Goal: Information Seeking & Learning: Learn about a topic

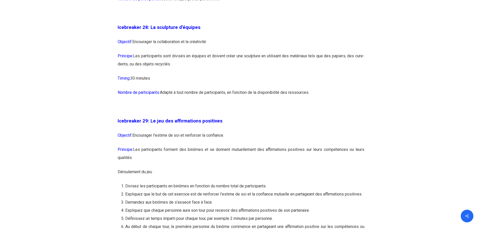
scroll to position [4799, 0]
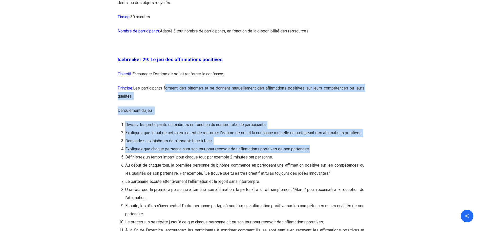
drag, startPoint x: 166, startPoint y: 113, endPoint x: 368, endPoint y: 175, distance: 210.9
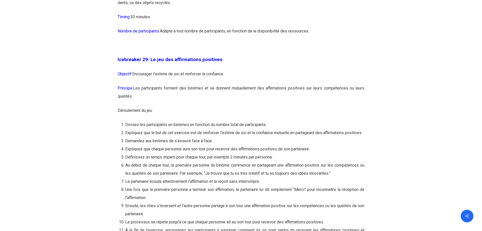
click at [202, 177] on li "Au début de chaque tour, la première personne du binôme commence en partageant …" at bounding box center [244, 169] width 239 height 16
click at [211, 161] on li "Définissez un temps imparti pour chaque tour, par exemple 2 minutes par personn…" at bounding box center [244, 157] width 239 height 8
drag, startPoint x: 208, startPoint y: 182, endPoint x: 202, endPoint y: 182, distance: 6.1
click at [208, 161] on li "Définissez un temps imparti pour chaque tour, par exemple 2 minutes par personn…" at bounding box center [244, 157] width 239 height 8
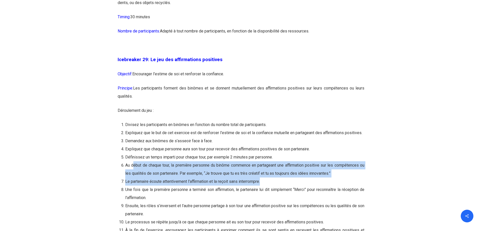
drag, startPoint x: 133, startPoint y: 187, endPoint x: 363, endPoint y: 199, distance: 230.2
click at [364, 177] on li "Au début de chaque tour, la première personne du binôme commence en partageant …" at bounding box center [244, 169] width 239 height 16
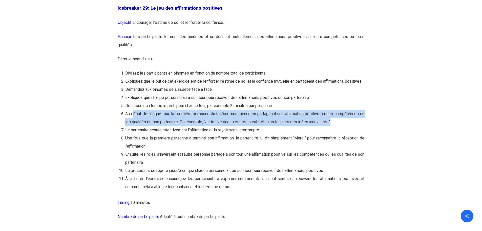
scroll to position [4875, 0]
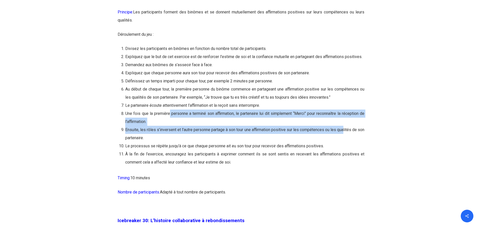
drag, startPoint x: 170, startPoint y: 138, endPoint x: 314, endPoint y: 160, distance: 145.9
click at [351, 151] on ol "Divisez les participants en binômes en fonction du nombre total de participants…" at bounding box center [244, 106] width 239 height 122
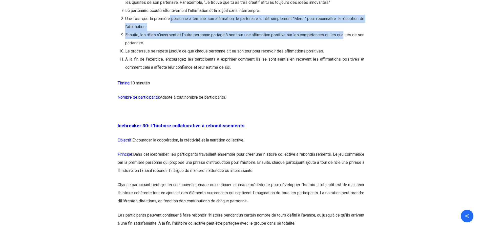
scroll to position [5001, 0]
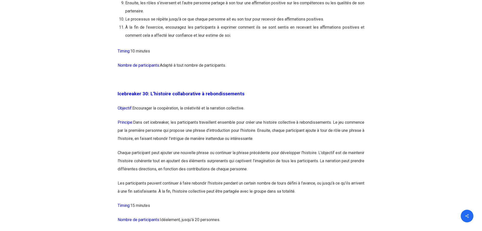
click at [160, 118] on p "Objectif: Encourager la coopération, la créativité et la narration collective." at bounding box center [241, 111] width 247 height 14
drag, startPoint x: 166, startPoint y: 132, endPoint x: 368, endPoint y: 159, distance: 203.9
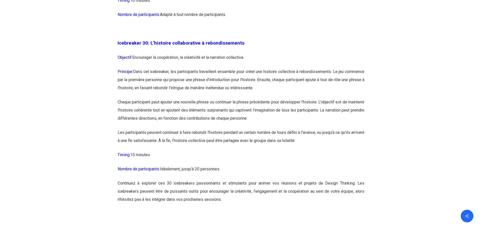
click at [192, 203] on p "Continuez à explorer ces 30 icebreakers passionnants et stimulants pour animer …" at bounding box center [241, 191] width 247 height 24
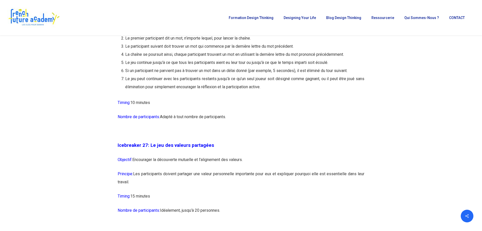
scroll to position [4520, 0]
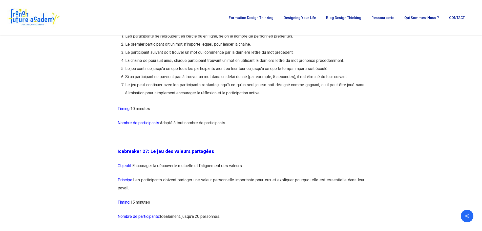
drag, startPoint x: 281, startPoint y: 202, endPoint x: 365, endPoint y: 196, distance: 83.8
click at [194, 198] on p "Principe: Les participants doivent partager une valeur personnelle importante p…" at bounding box center [241, 187] width 247 height 22
click at [201, 198] on p "Principe: Les participants doivent partager une valeur personnelle importante p…" at bounding box center [241, 187] width 247 height 22
click at [249, 198] on p "Principe: Les participants doivent partager une valeur personnelle importante p…" at bounding box center [241, 187] width 247 height 22
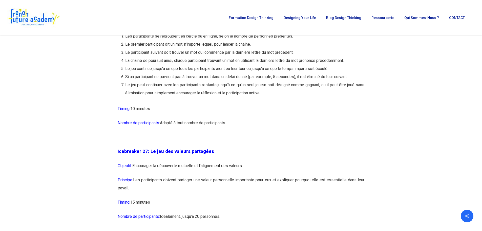
drag, startPoint x: 227, startPoint y: 186, endPoint x: 292, endPoint y: 76, distance: 127.4
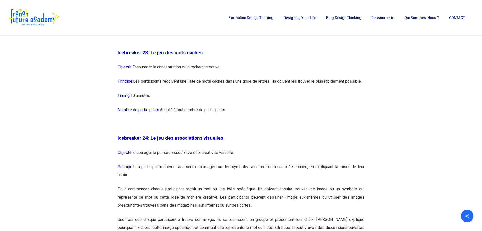
scroll to position [3963, 0]
drag, startPoint x: 194, startPoint y: 91, endPoint x: 270, endPoint y: 136, distance: 88.6
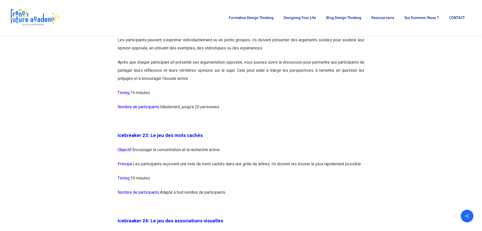
scroll to position [3761, 0]
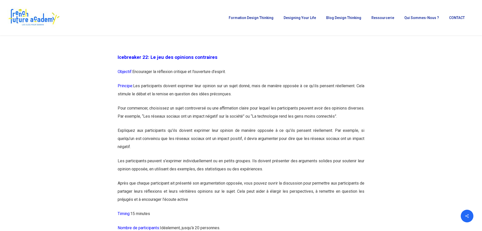
click at [225, 126] on p "Pour commencer, choisissez un sujet controversé ou une affirmation claire pour …" at bounding box center [241, 115] width 247 height 22
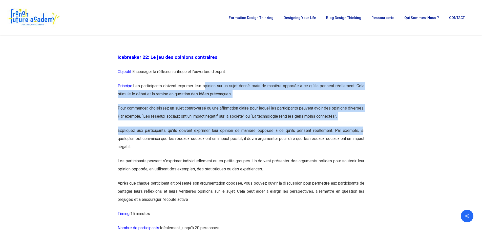
drag, startPoint x: 205, startPoint y: 109, endPoint x: 355, endPoint y: 152, distance: 156.4
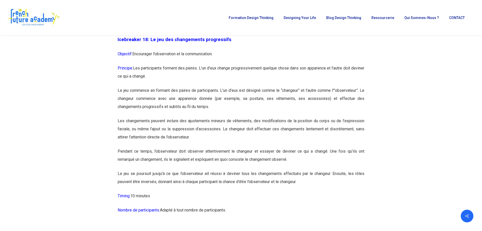
scroll to position [3026, 0]
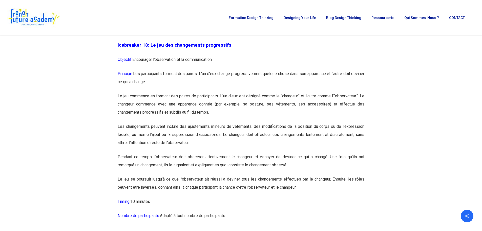
click at [163, 92] on p "Principe: Les participants forment des paires. L’un d’eux change progressivemen…" at bounding box center [241, 81] width 247 height 22
click at [248, 87] on p "Principe: Les participants forment des paires. L’un d’eux change progressivemen…" at bounding box center [241, 81] width 247 height 22
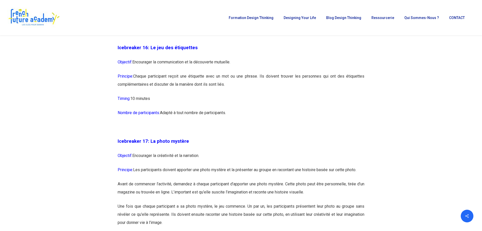
scroll to position [2596, 0]
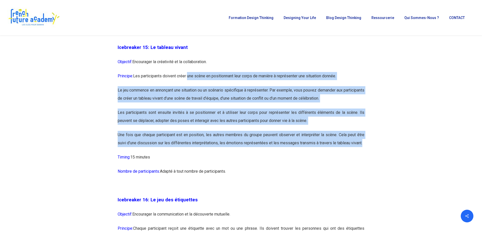
drag, startPoint x: 189, startPoint y: 90, endPoint x: 368, endPoint y: 154, distance: 189.9
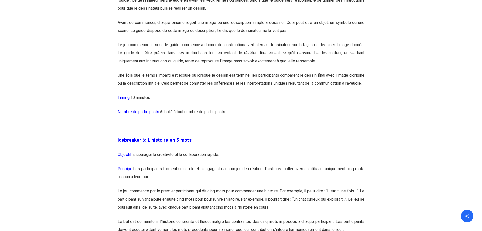
scroll to position [1052, 0]
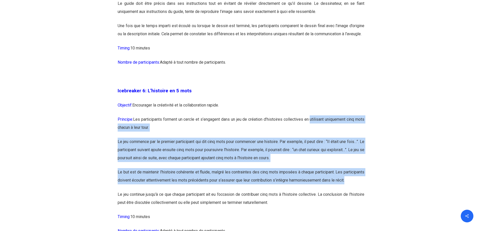
drag, startPoint x: 318, startPoint y: 127, endPoint x: 311, endPoint y: 203, distance: 77.1
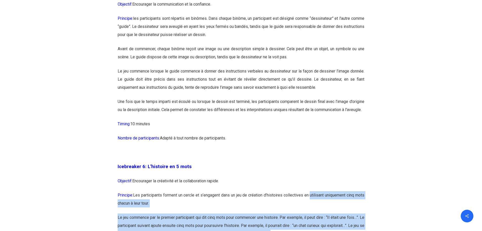
scroll to position [874, 0]
